Goal: Task Accomplishment & Management: Use online tool/utility

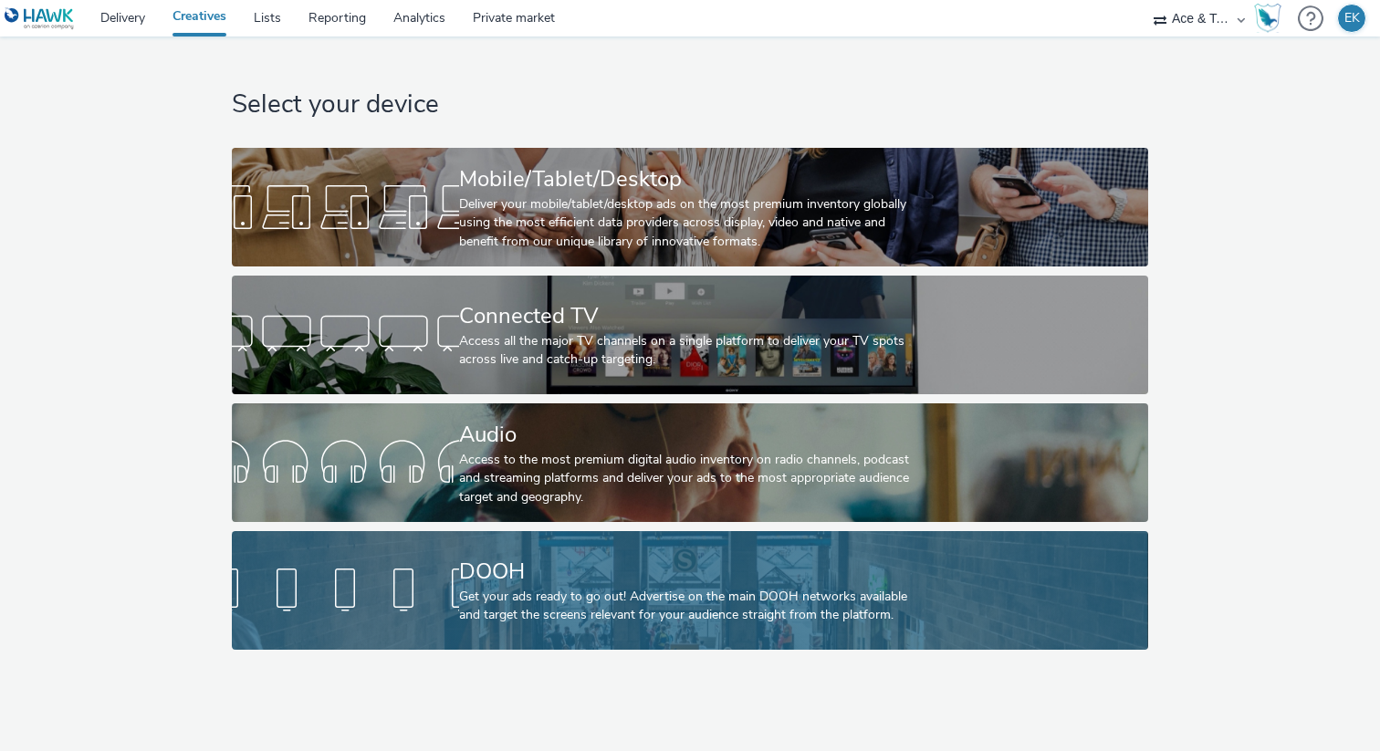
click at [462, 597] on div "Get your ads ready to go out! Advertise on the main DOOH networks available and…" at bounding box center [686, 606] width 455 height 37
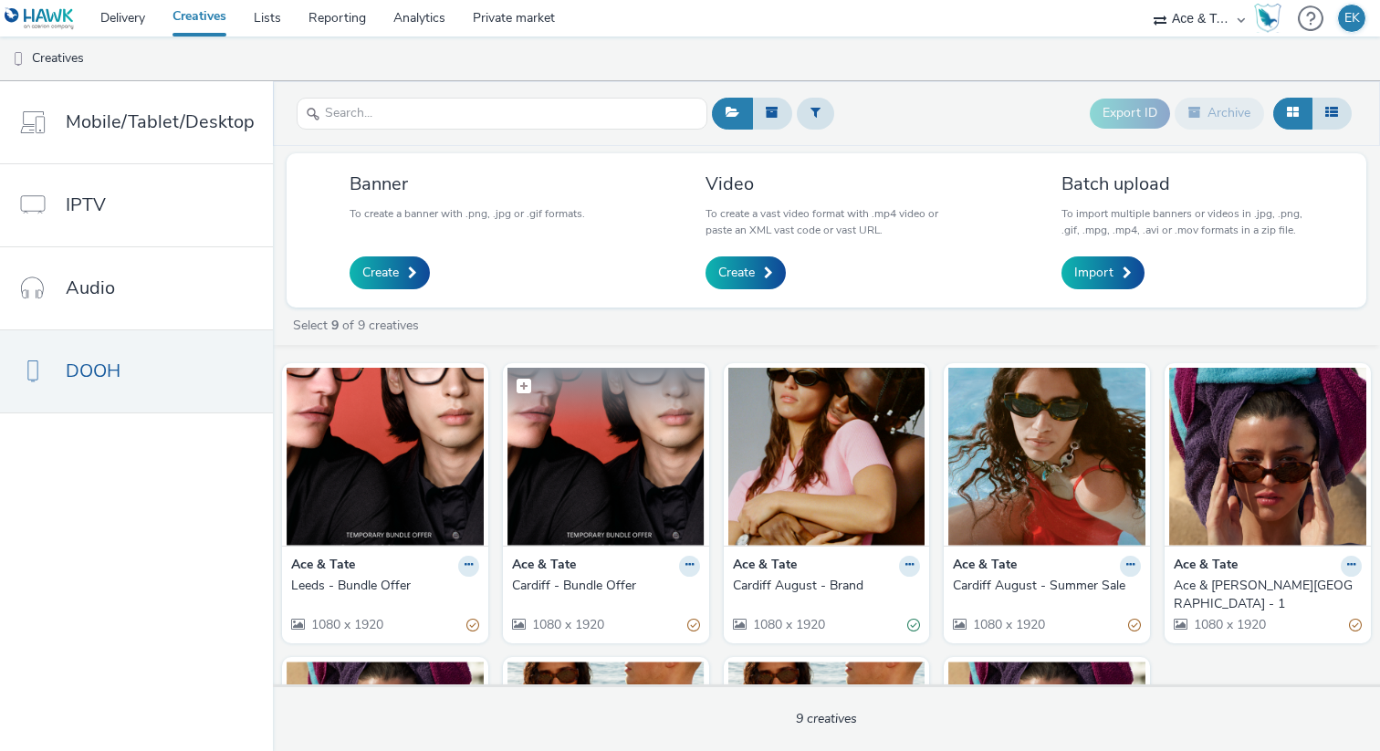
click at [619, 392] on figcaption at bounding box center [606, 397] width 197 height 58
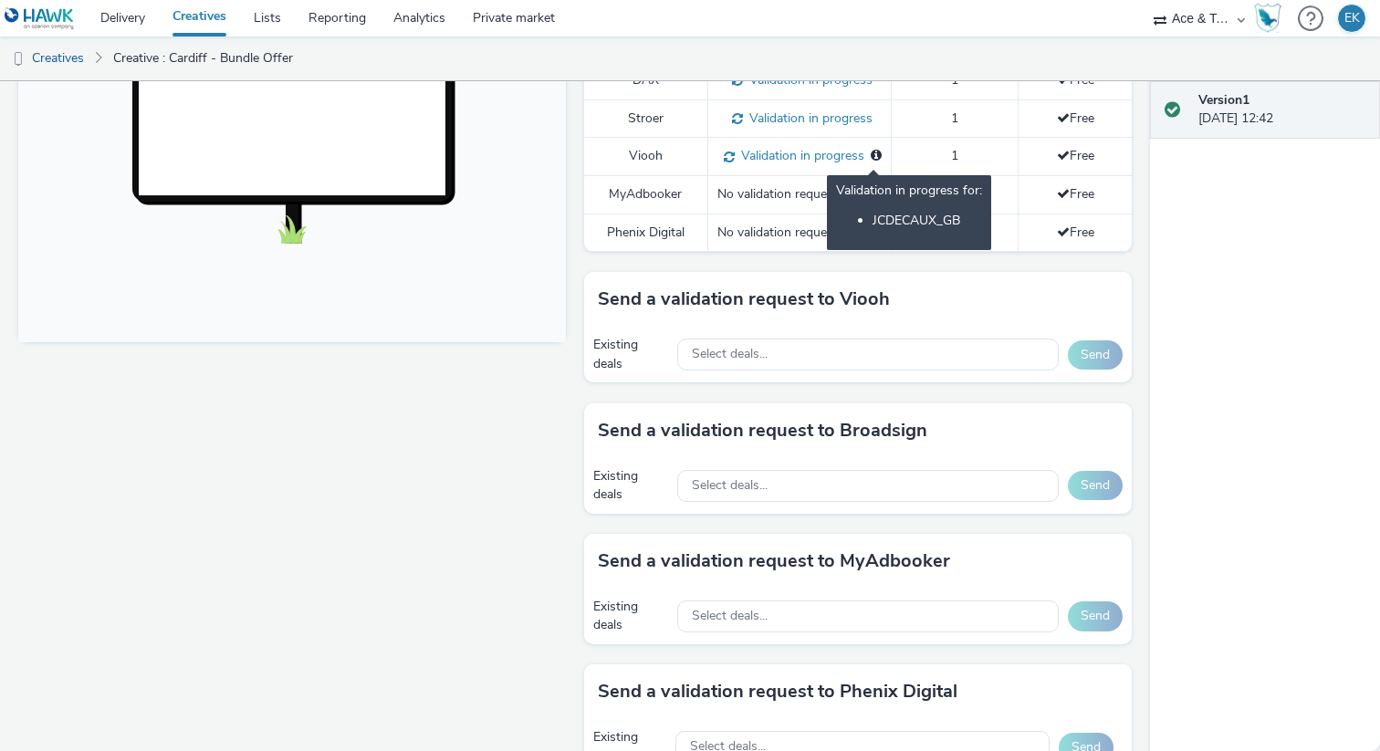
scroll to position [327, 0]
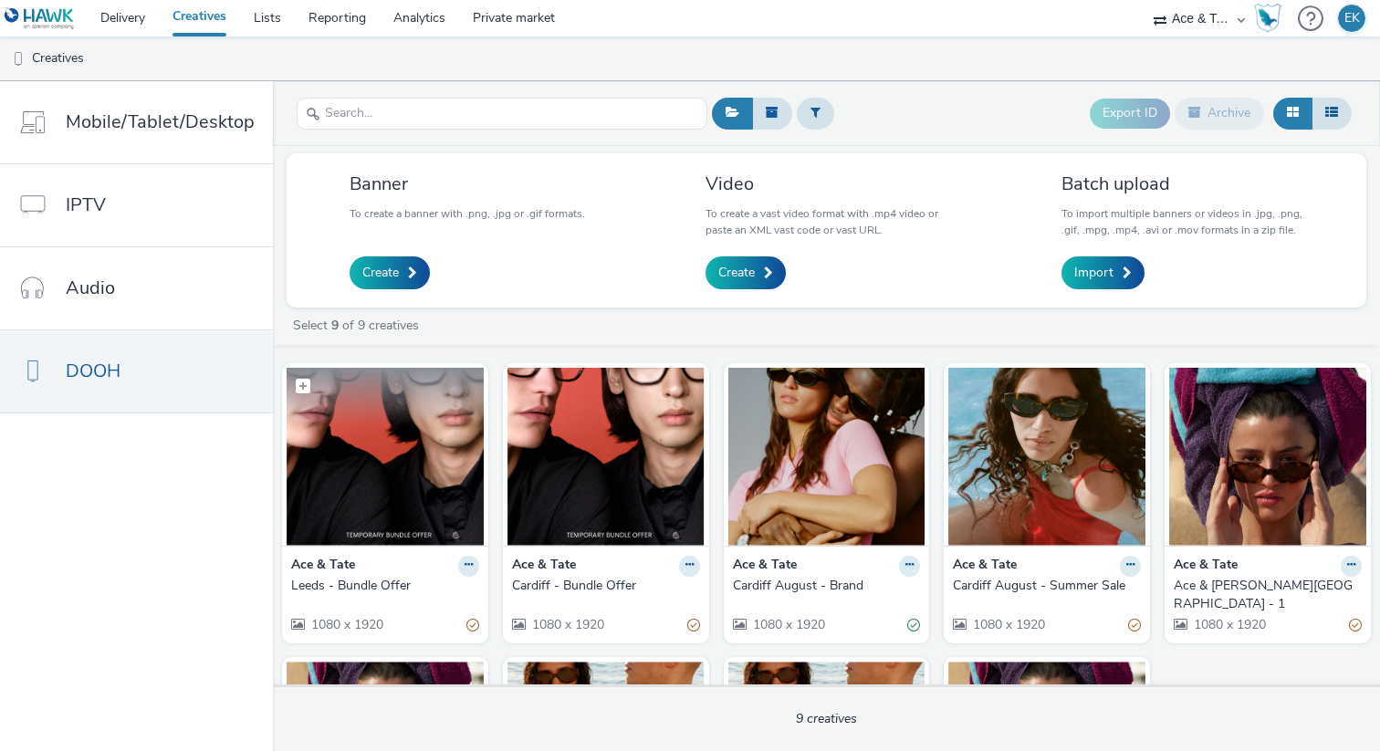
click at [415, 460] on img at bounding box center [385, 457] width 197 height 178
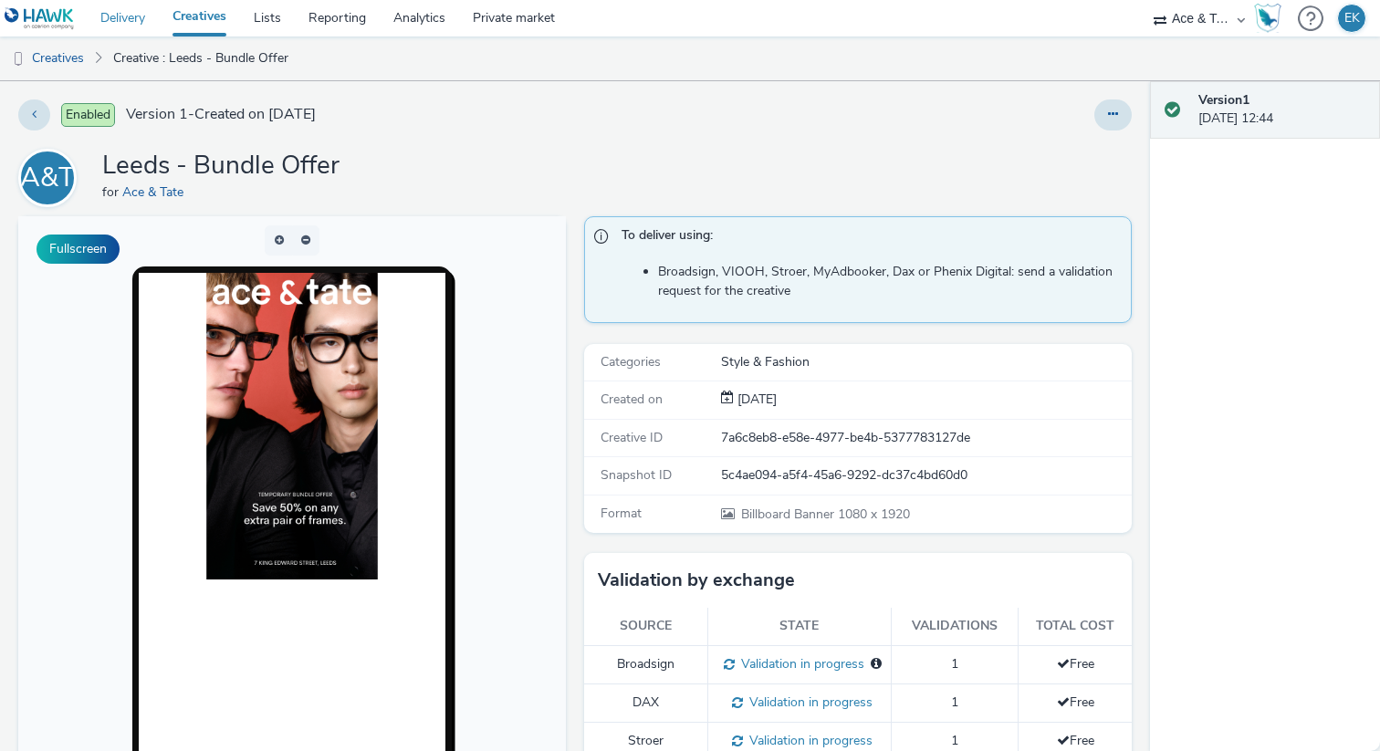
click at [125, 27] on link "Delivery" at bounding box center [123, 18] width 72 height 37
